Goal: Find specific page/section: Find specific page/section

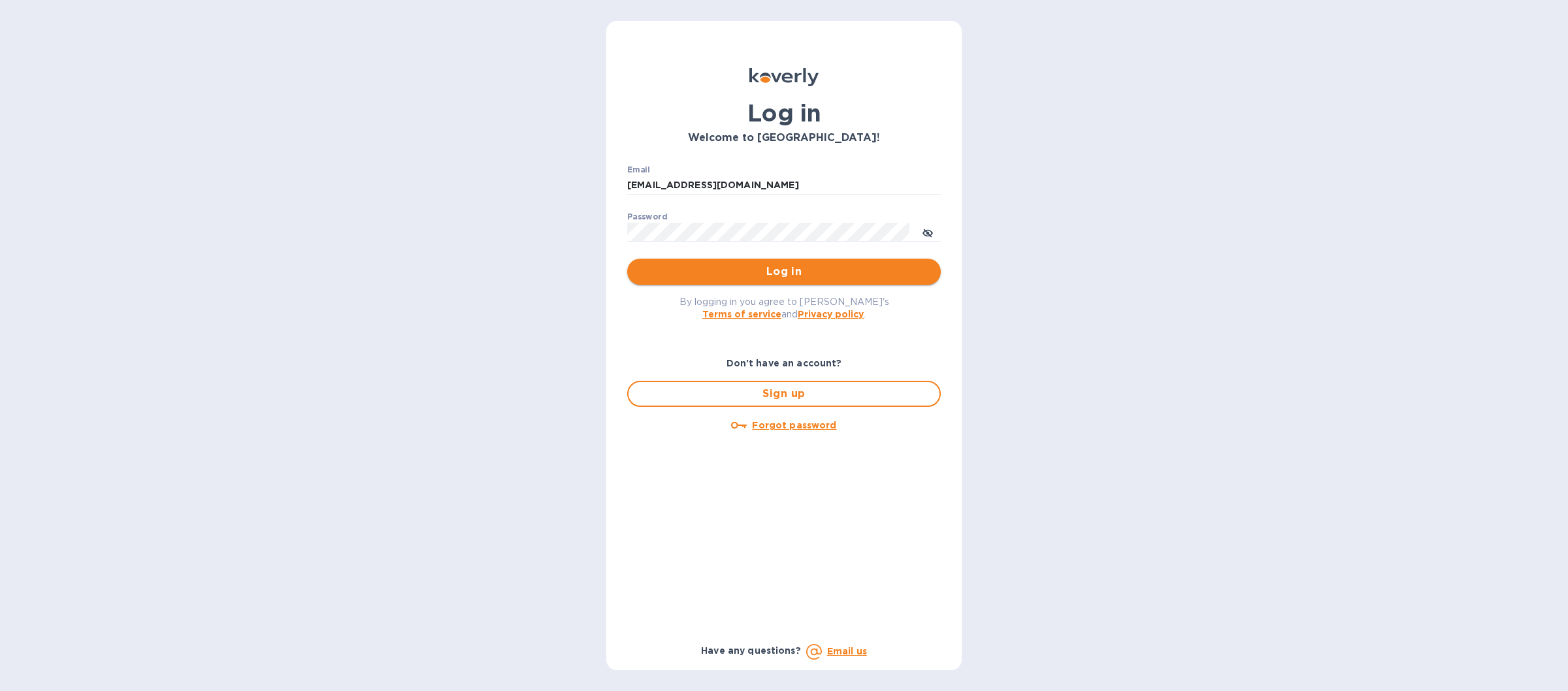
click at [659, 283] on button "Log in" at bounding box center [784, 272] width 314 height 27
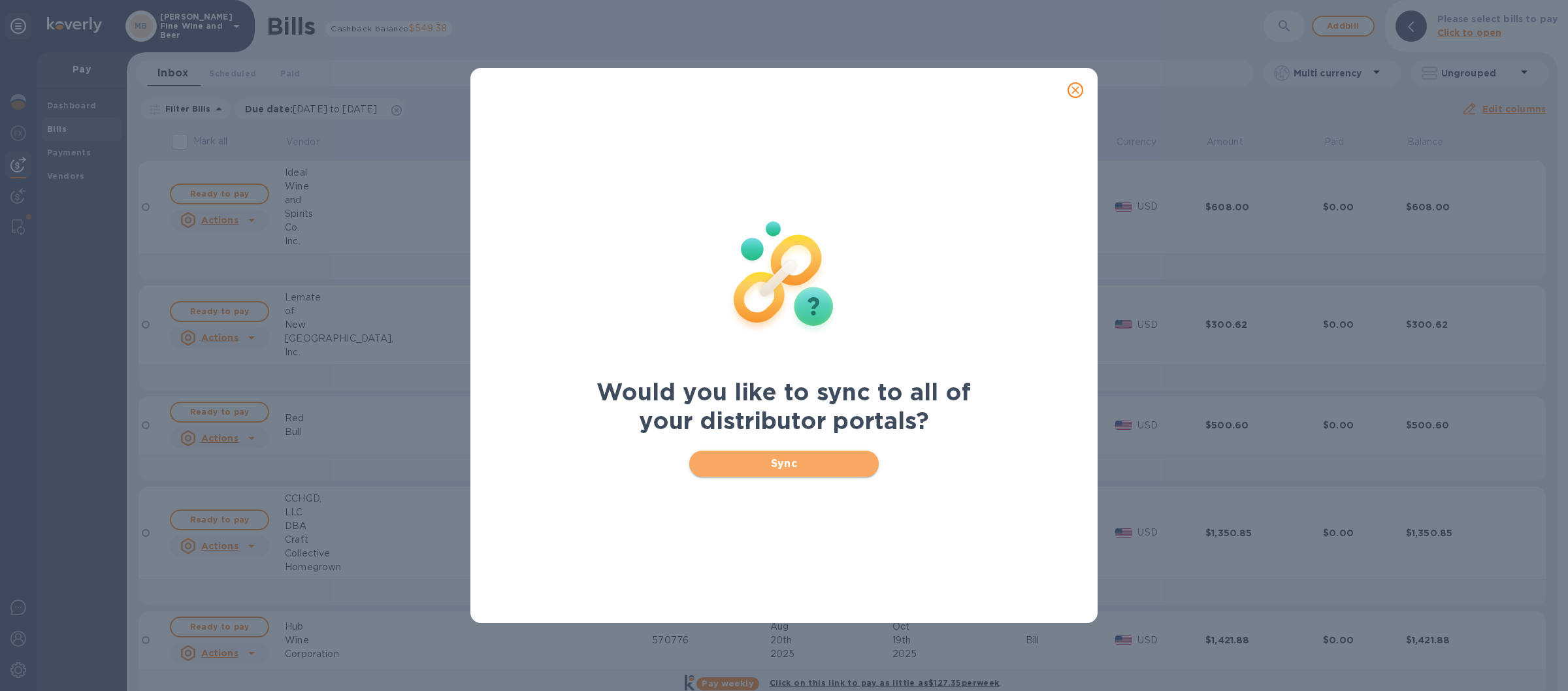
click at [752, 462] on span "Sync" at bounding box center [784, 464] width 169 height 16
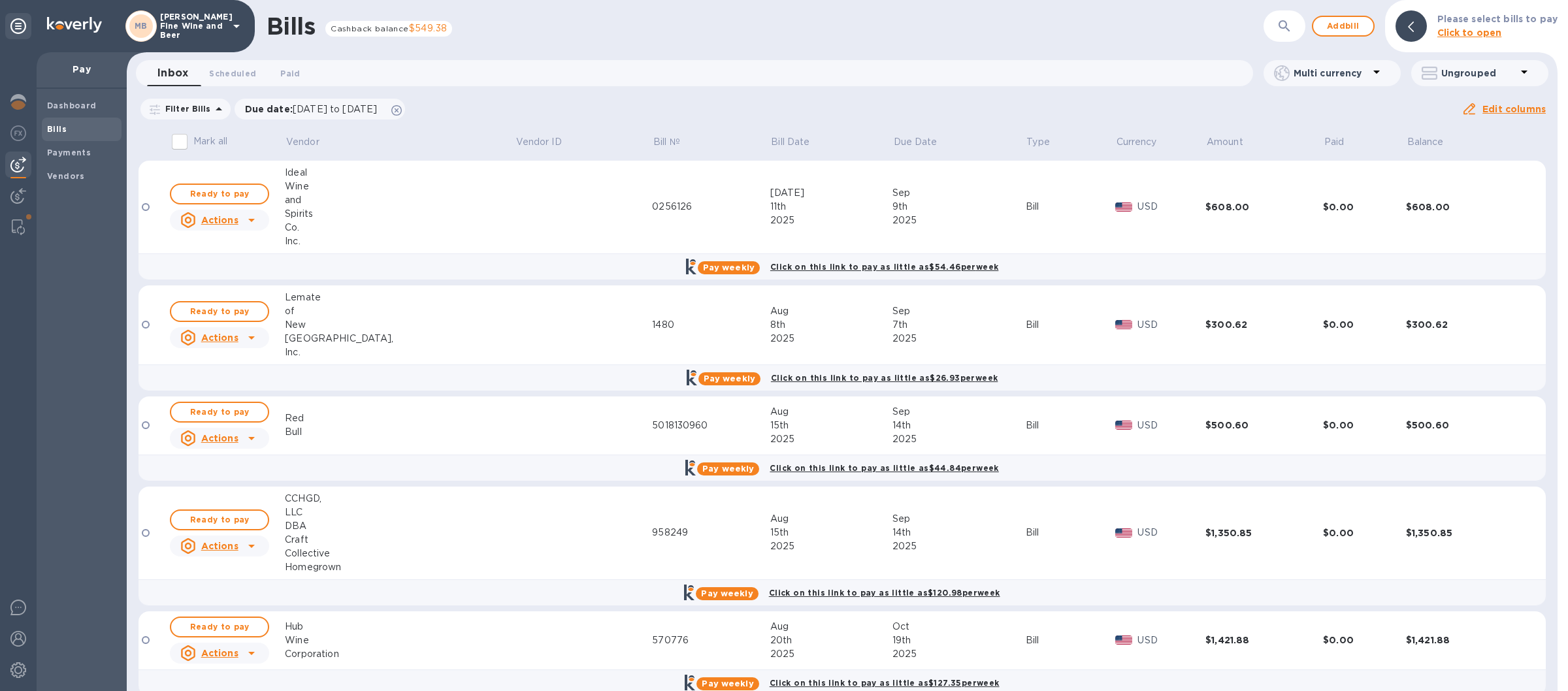
click at [233, 27] on icon at bounding box center [236, 27] width 16 height 16
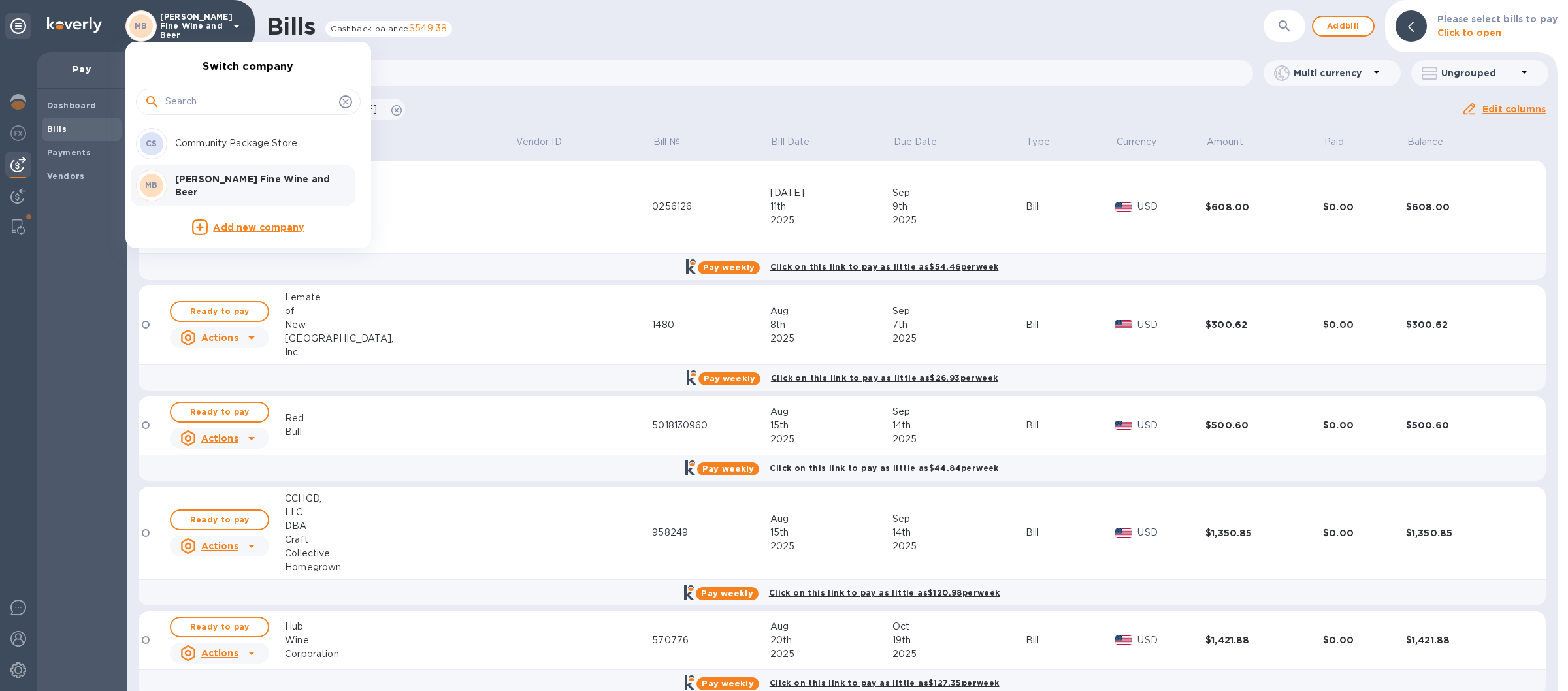
click at [219, 141] on p "Community Package Store" at bounding box center [257, 144] width 164 height 14
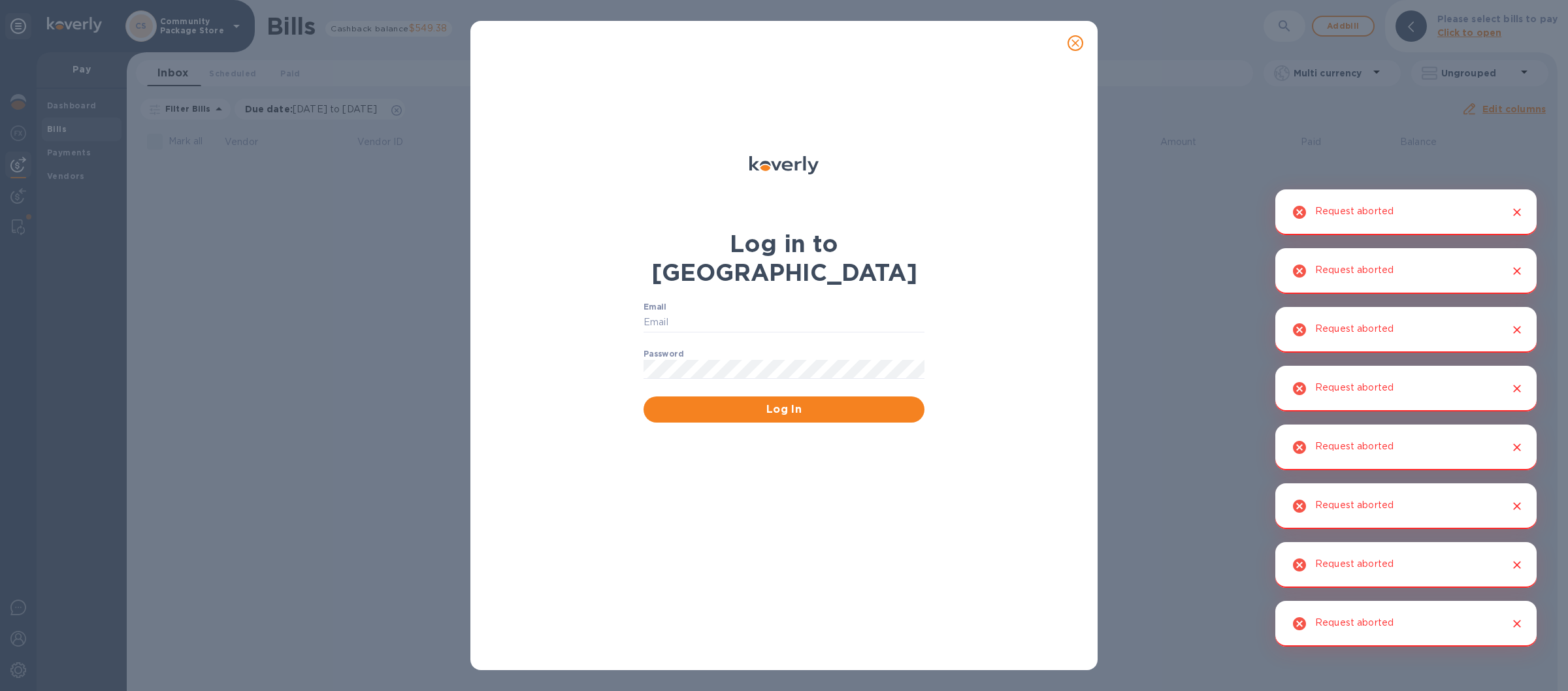
type input "[EMAIL_ADDRESS][DOMAIN_NAME]"
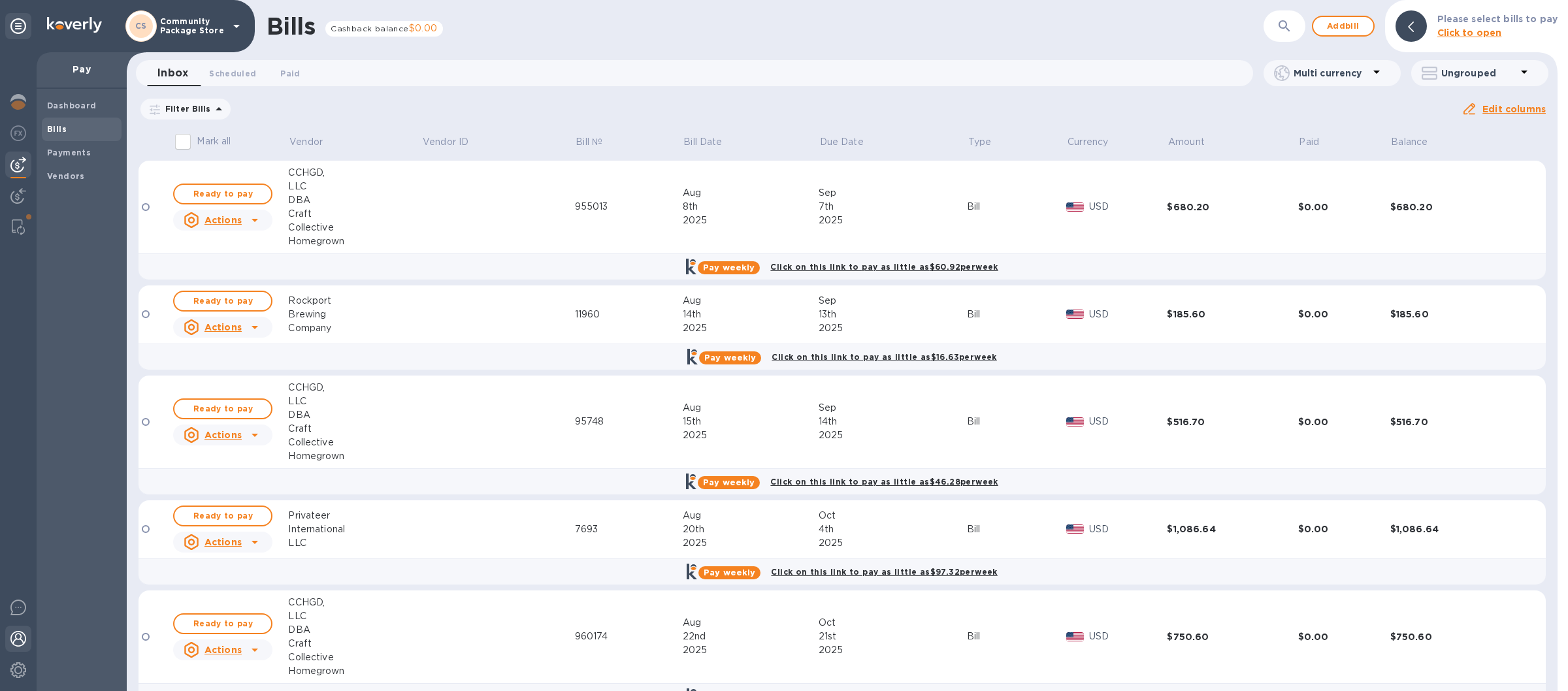
click at [13, 637] on img at bounding box center [19, 639] width 16 height 16
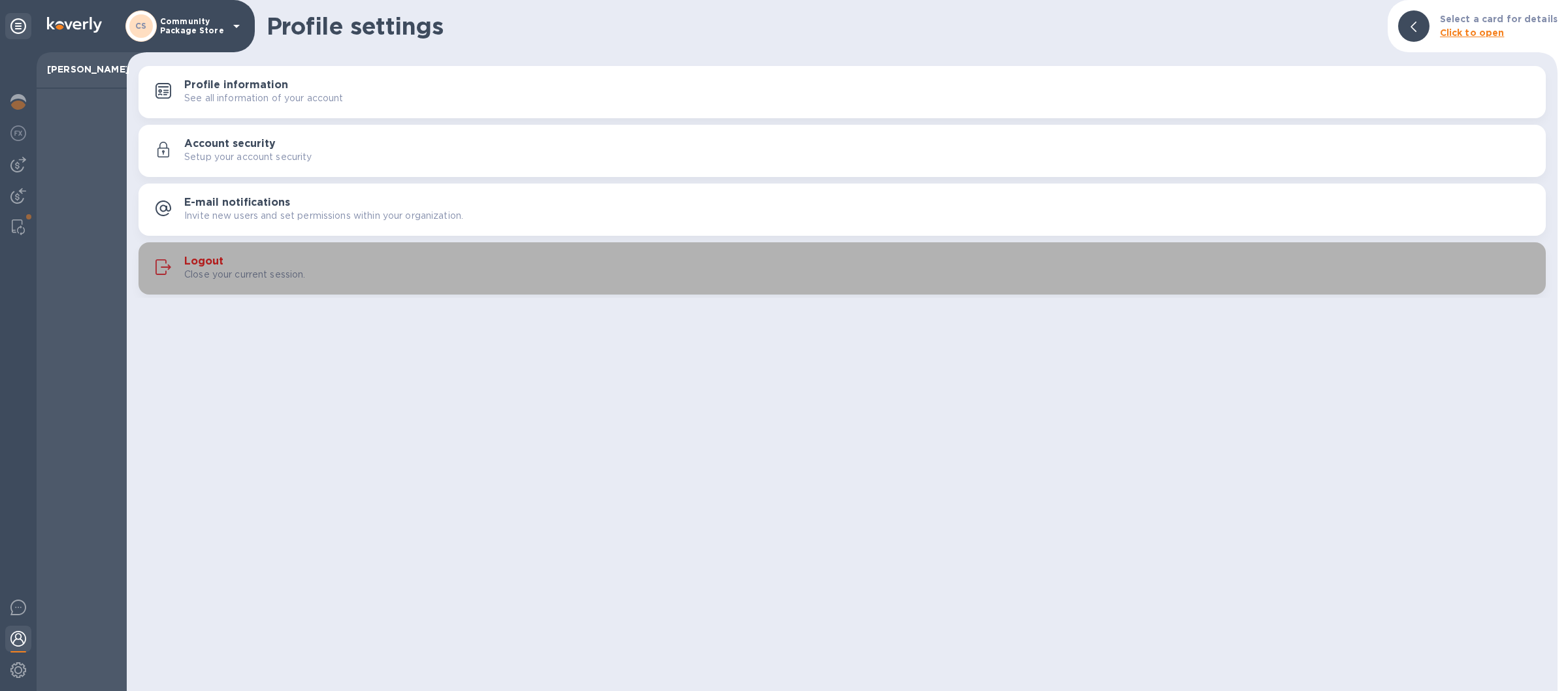
click at [508, 270] on div "Close your current session." at bounding box center [859, 275] width 1351 height 14
